Goal: Obtain resource: Download file/media

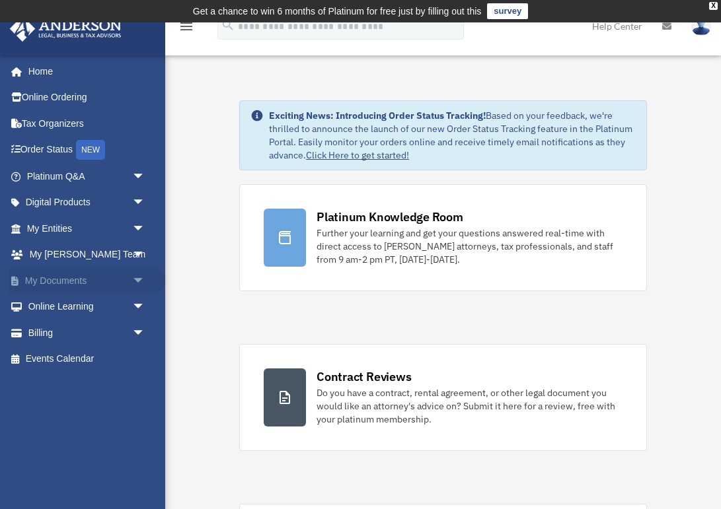
click at [42, 270] on link "My Documents arrow_drop_down" at bounding box center [87, 281] width 156 height 26
click at [53, 281] on link "My Documents arrow_drop_down" at bounding box center [87, 281] width 156 height 26
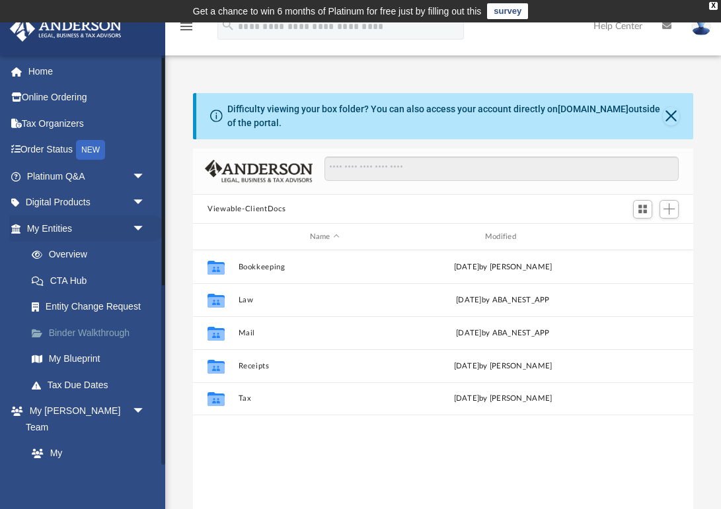
scroll to position [214, 0]
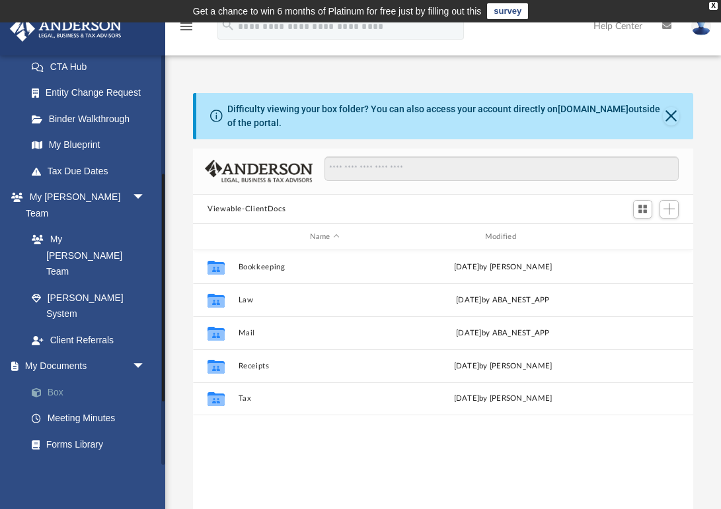
click at [61, 379] on link "Box" at bounding box center [91, 392] width 147 height 26
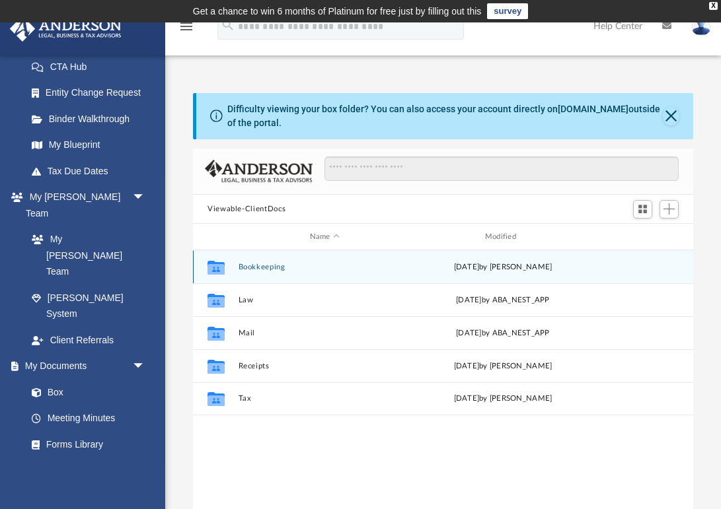
click at [258, 268] on button "Bookkeeping" at bounding box center [325, 267] width 172 height 9
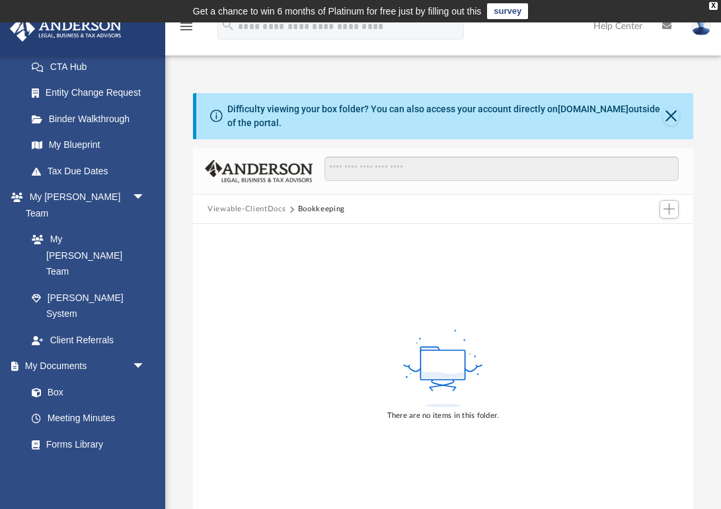
click at [256, 210] on button "Viewable-ClientDocs" at bounding box center [246, 209] width 78 height 12
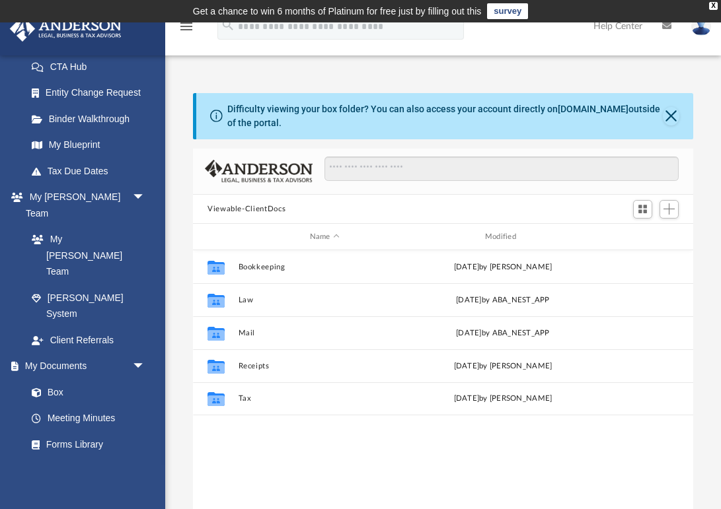
scroll to position [300, 500]
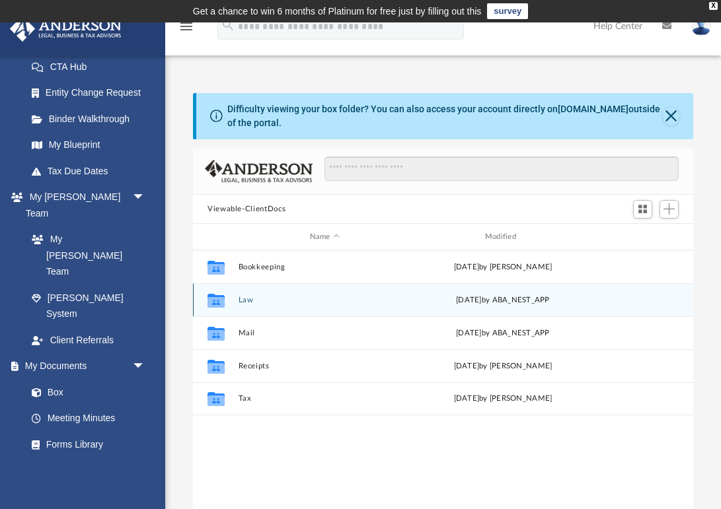
click at [248, 299] on button "Law" at bounding box center [325, 300] width 172 height 9
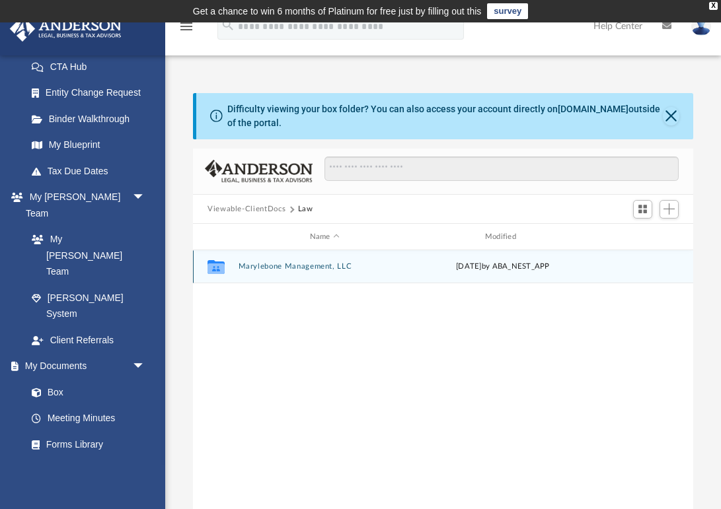
click at [266, 265] on button "Marylebone Management, LLC" at bounding box center [325, 267] width 172 height 9
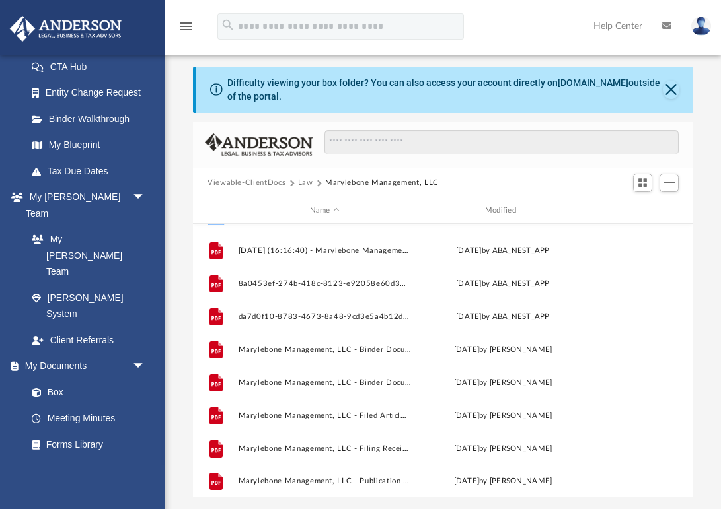
scroll to position [27, 0]
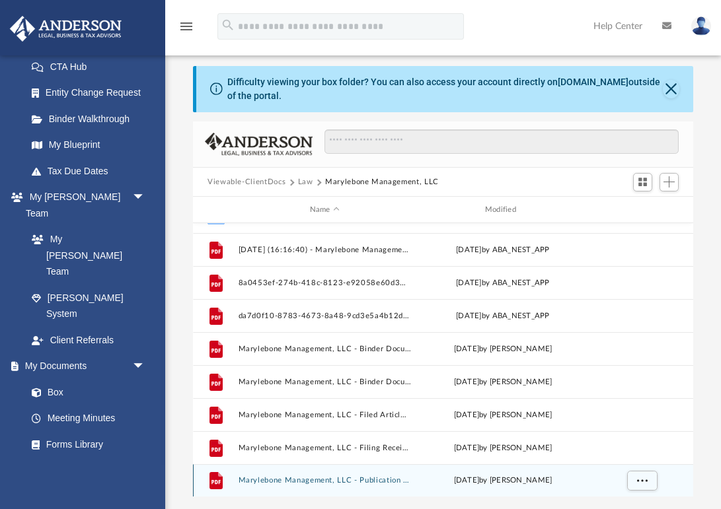
click at [381, 482] on button "Marylebone Management, LLC - Publication Packet.pdf" at bounding box center [325, 481] width 172 height 9
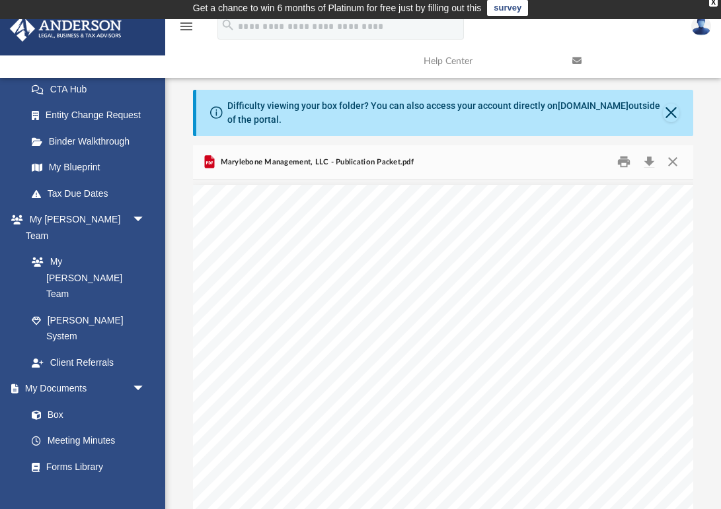
scroll to position [2212, 1]
